Goal: Transaction & Acquisition: Purchase product/service

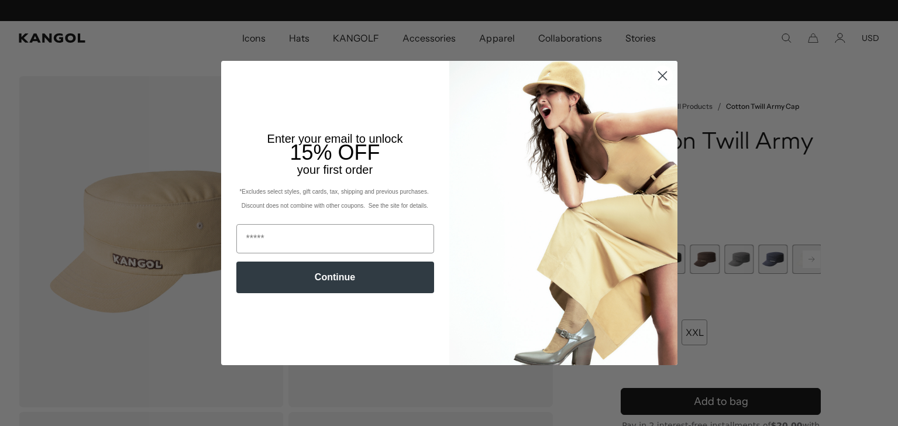
scroll to position [0, 241]
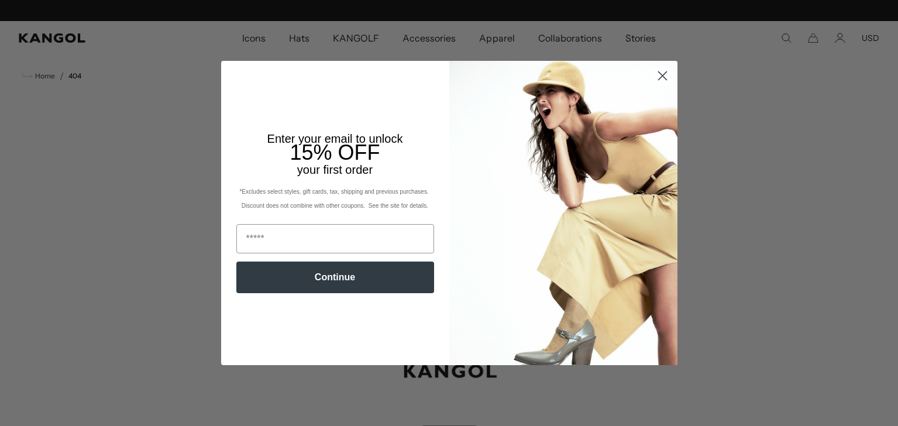
scroll to position [0, 241]
